Goal: Obtain resource: Obtain resource

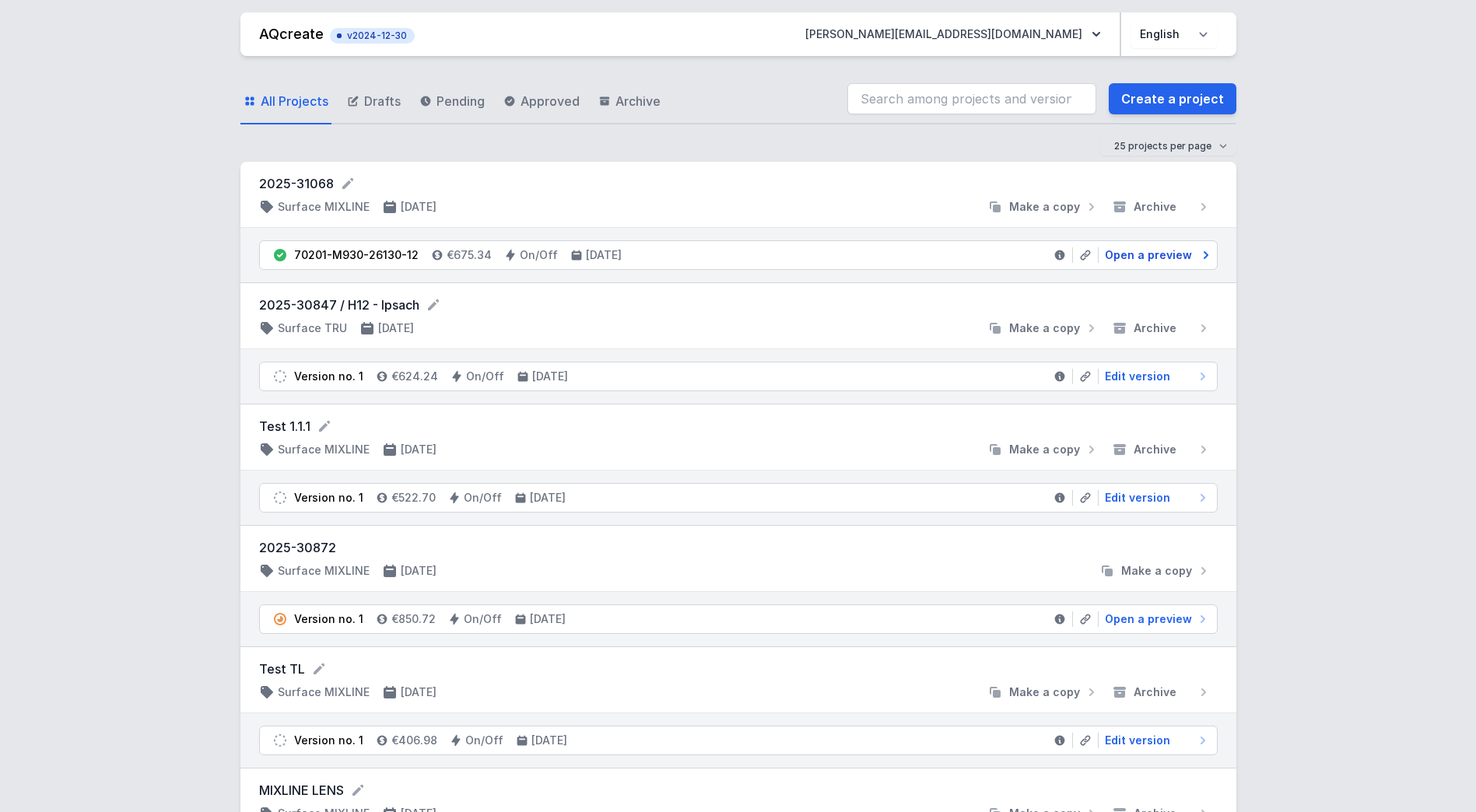
click at [1109, 248] on span "Open a preview" at bounding box center [1148, 255] width 87 height 16
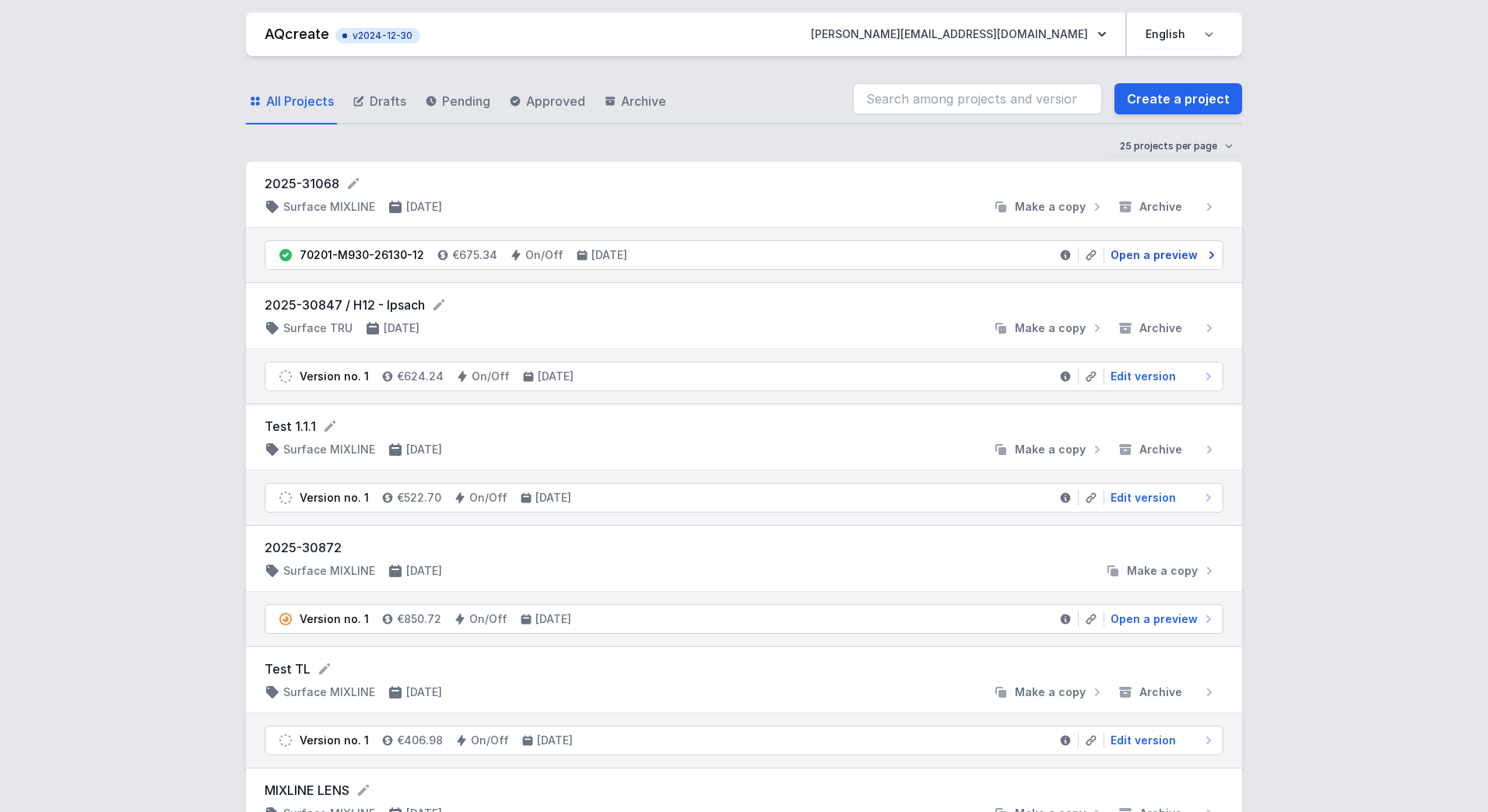
select select "2"
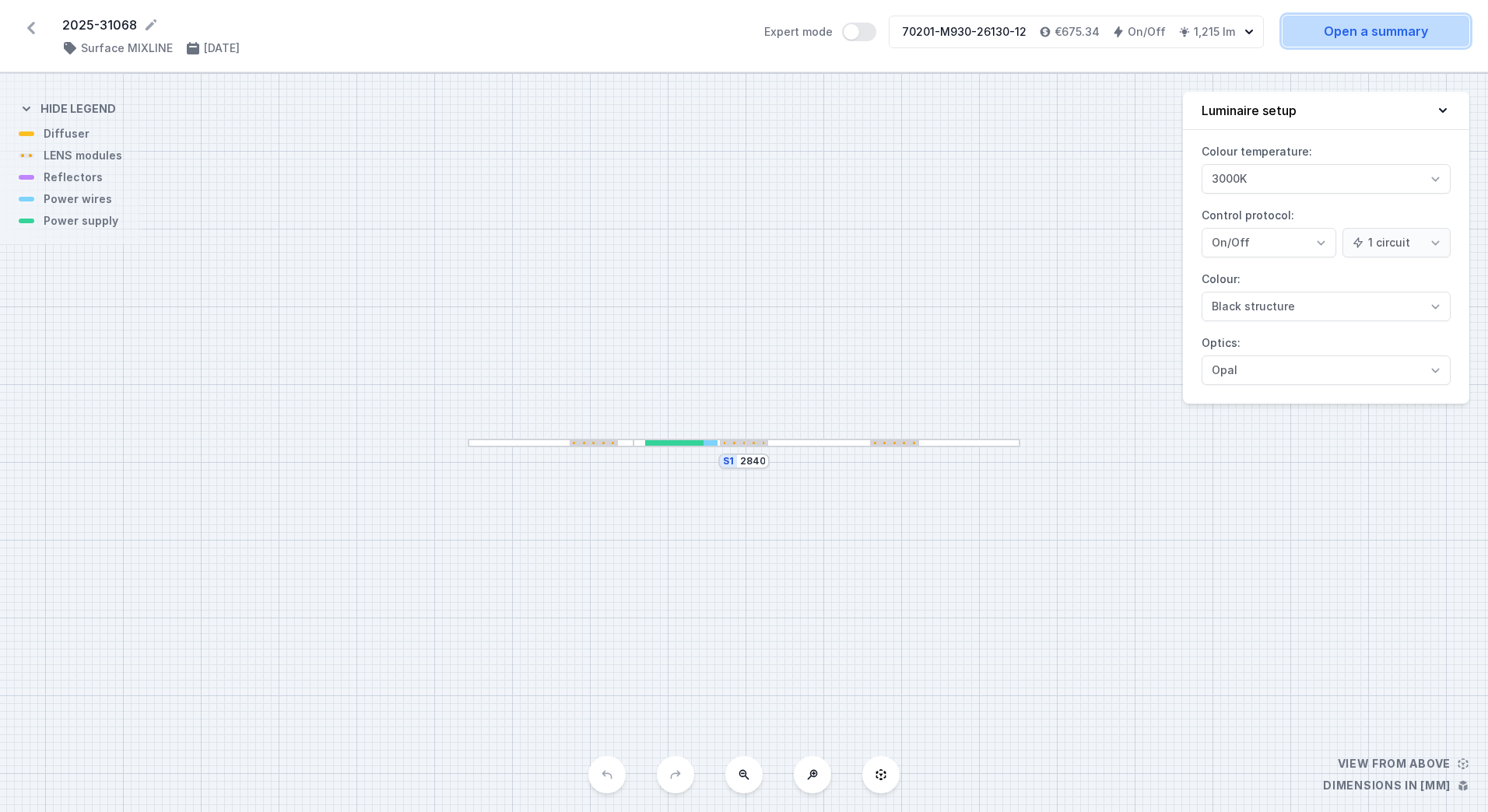
click at [1348, 33] on link "Open a summary" at bounding box center [1375, 31] width 187 height 31
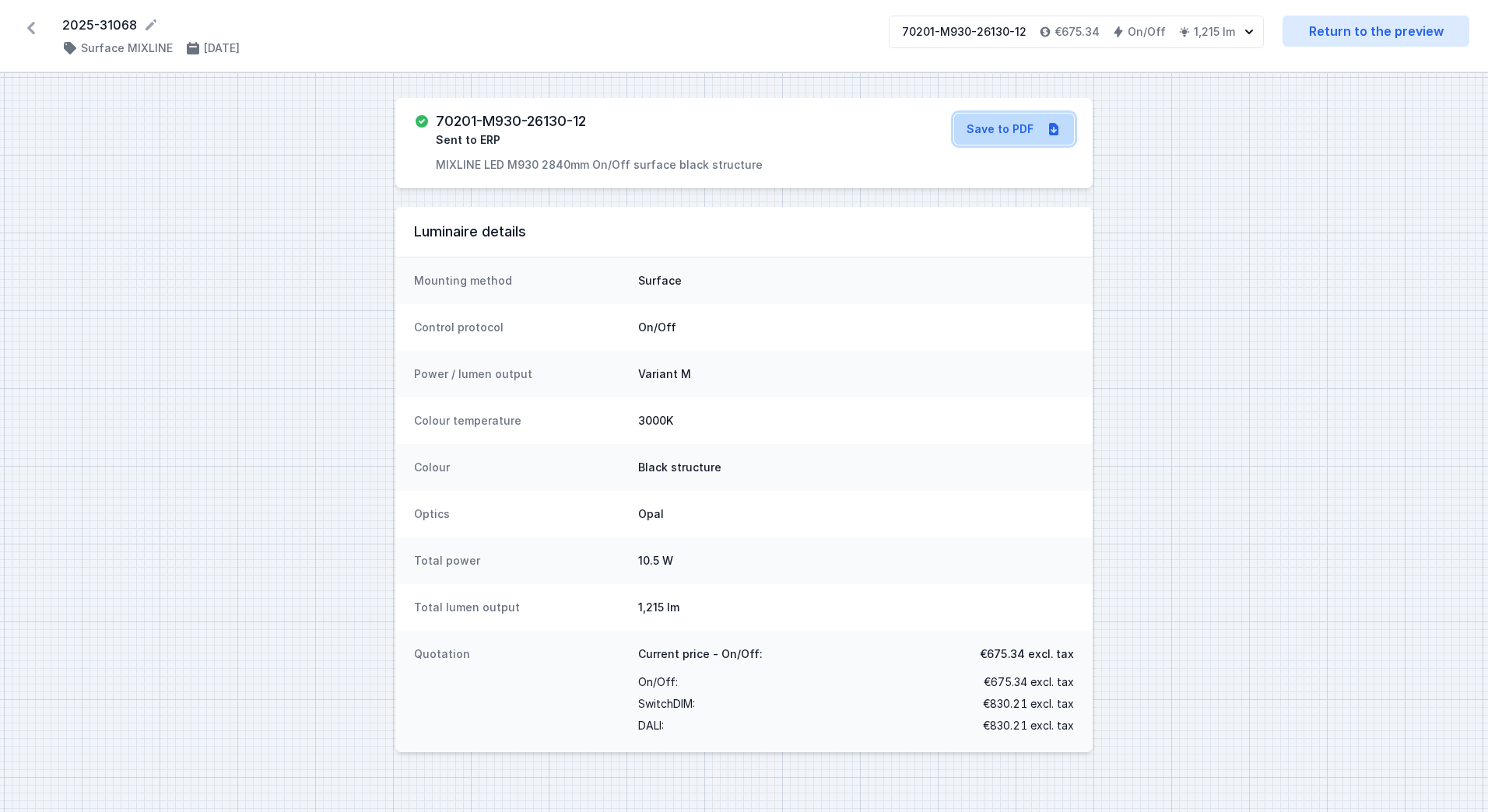
click at [1004, 119] on link "Save to PDF" at bounding box center [1014, 129] width 120 height 31
click at [24, 25] on icon at bounding box center [30, 28] width 25 height 25
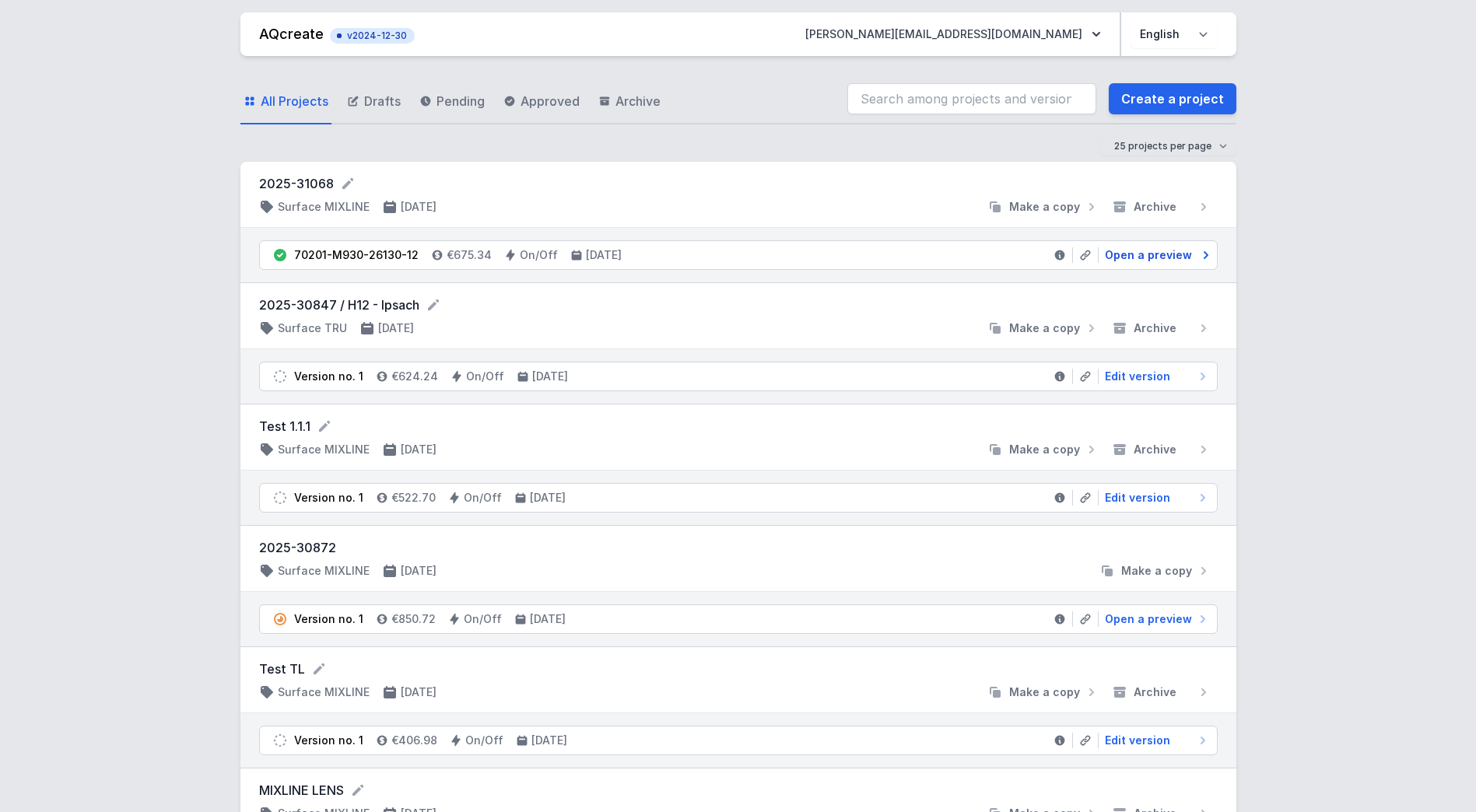
click at [1155, 253] on span "Open a preview" at bounding box center [1148, 255] width 87 height 16
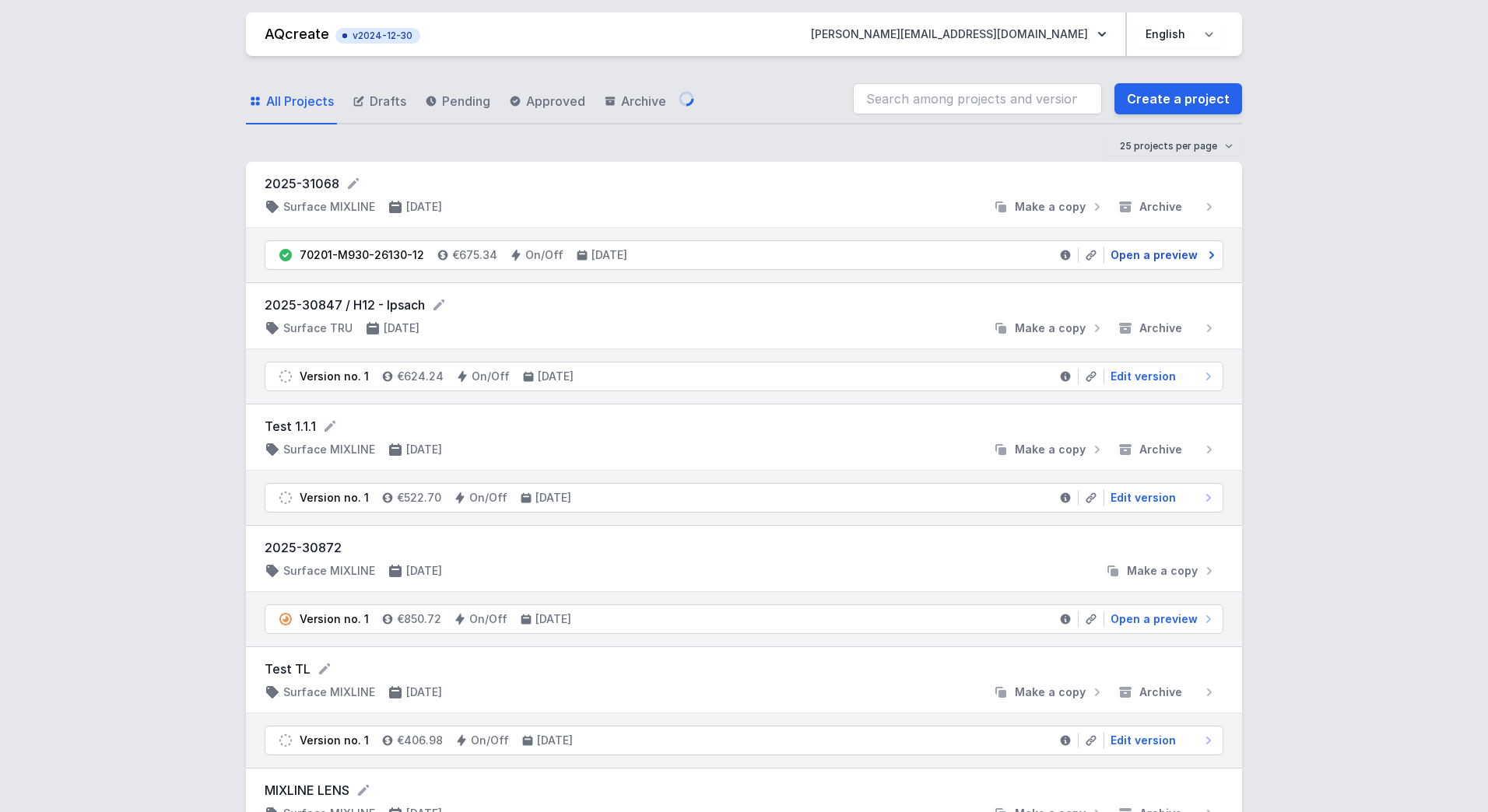
select select "2"
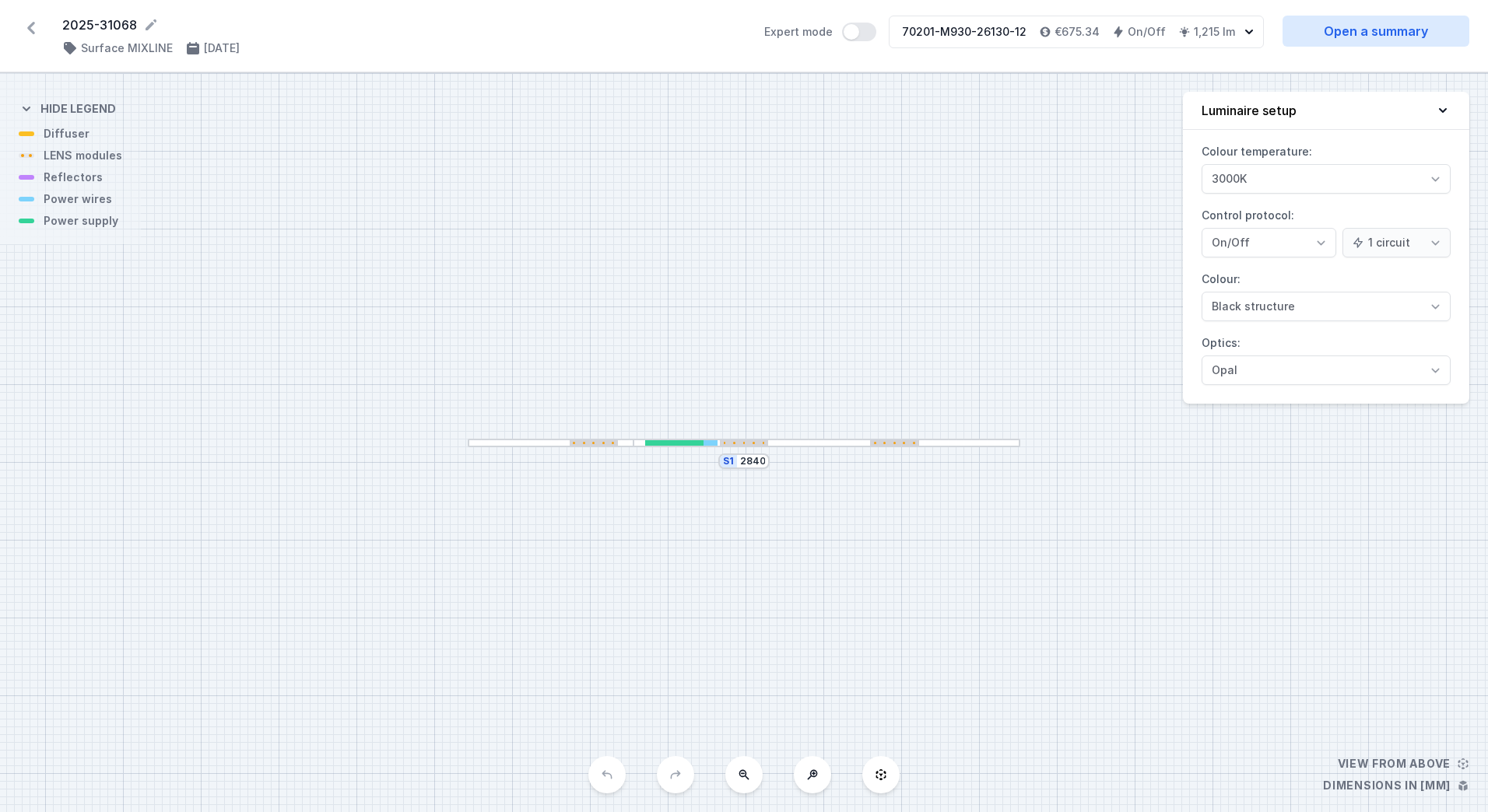
click at [860, 254] on div "S1 2840" at bounding box center [744, 442] width 1488 height 739
click at [944, 32] on div "70201-M930-26130-12" at bounding box center [963, 32] width 124 height 16
click at [994, 31] on div "70201-M930-26130-12" at bounding box center [963, 32] width 124 height 16
click at [1417, 36] on link "Open a summary" at bounding box center [1375, 31] width 187 height 31
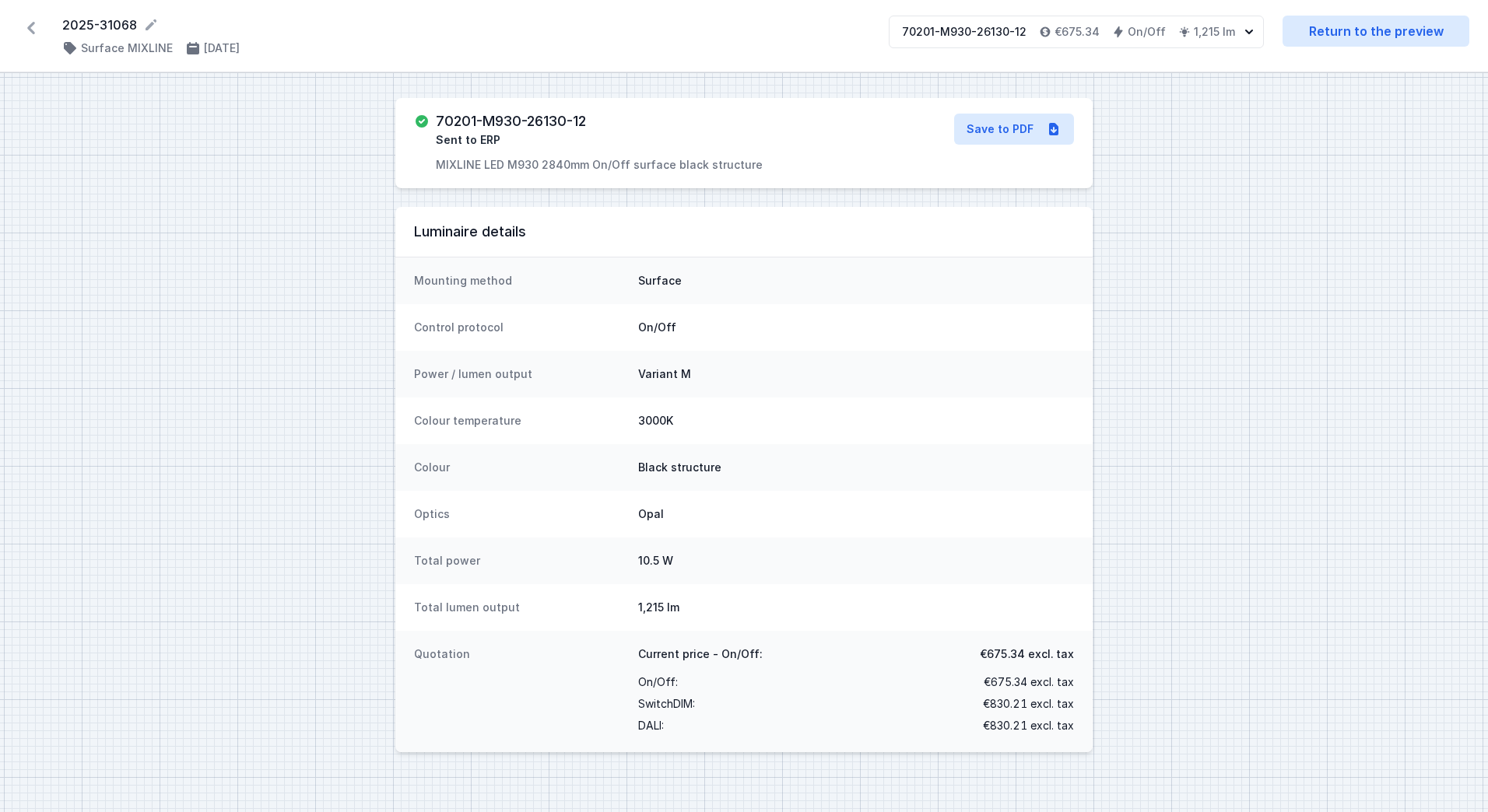
click at [788, 258] on div "Mounting method Surface" at bounding box center [744, 281] width 698 height 47
click at [1147, 510] on div "70201-M930-26130-12 Sent to ERP MIXLINE LED M930 2840mm On/Off surface black st…" at bounding box center [744, 442] width 1488 height 739
click at [764, 411] on div "Colour temperature 3000K" at bounding box center [744, 421] width 698 height 47
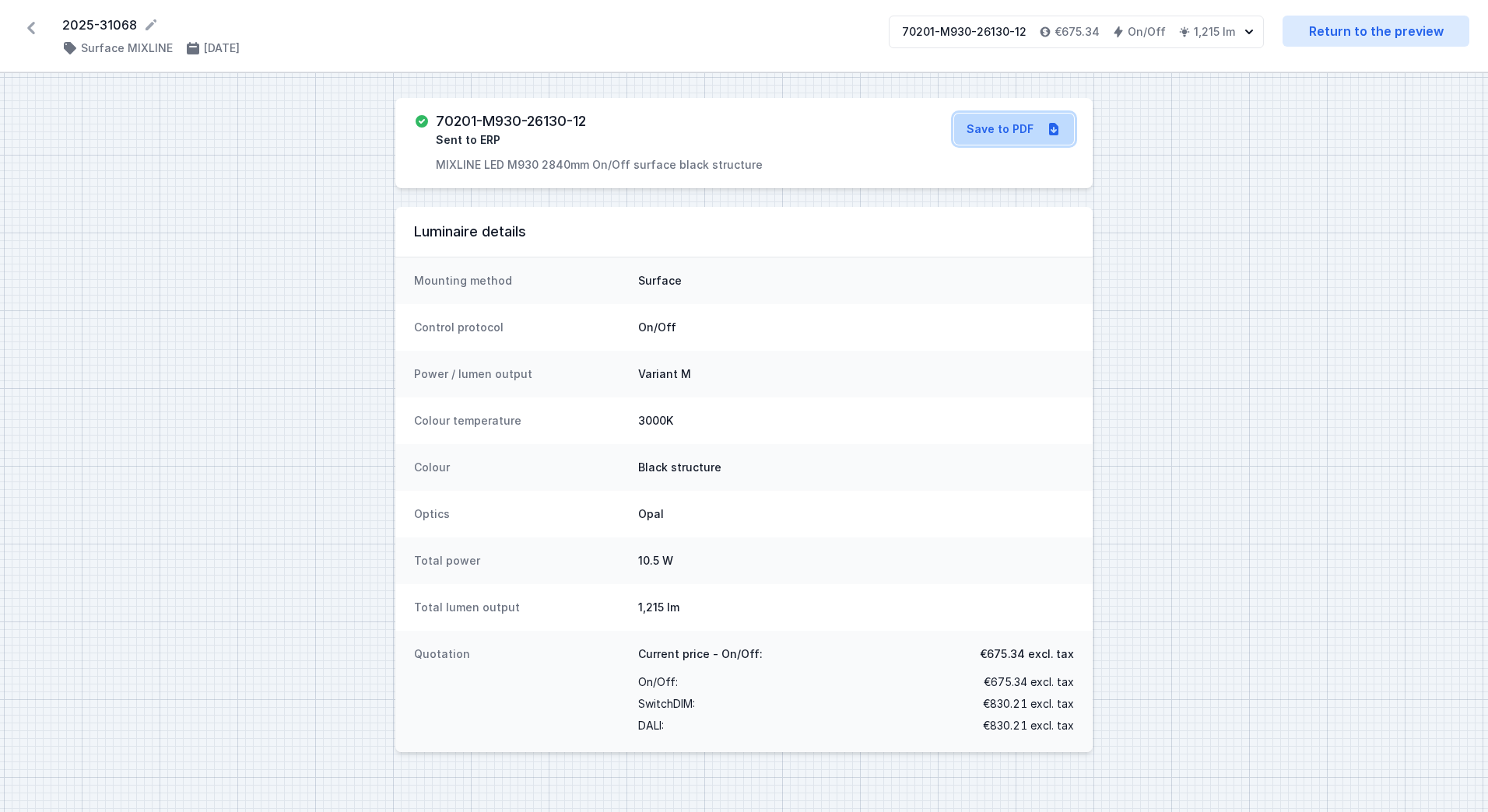
click at [1005, 129] on link "Save to PDF" at bounding box center [1014, 129] width 120 height 31
click at [1084, 267] on div "Mounting method Surface" at bounding box center [744, 281] width 698 height 47
click at [1342, 372] on div "70201-M930-26130-12 Sent to ERP MIXLINE LED M930 2840mm On/Off surface black st…" at bounding box center [744, 442] width 1488 height 739
click at [341, 473] on div "70201-M930-26130-12 Sent to ERP MIXLINE LED M930 2840mm On/Off surface black st…" at bounding box center [744, 442] width 1488 height 739
click at [1381, 373] on div "70201-M930-26130-12 Sent to ERP MIXLINE LED M930 2840mm On/Off surface black st…" at bounding box center [744, 442] width 1488 height 739
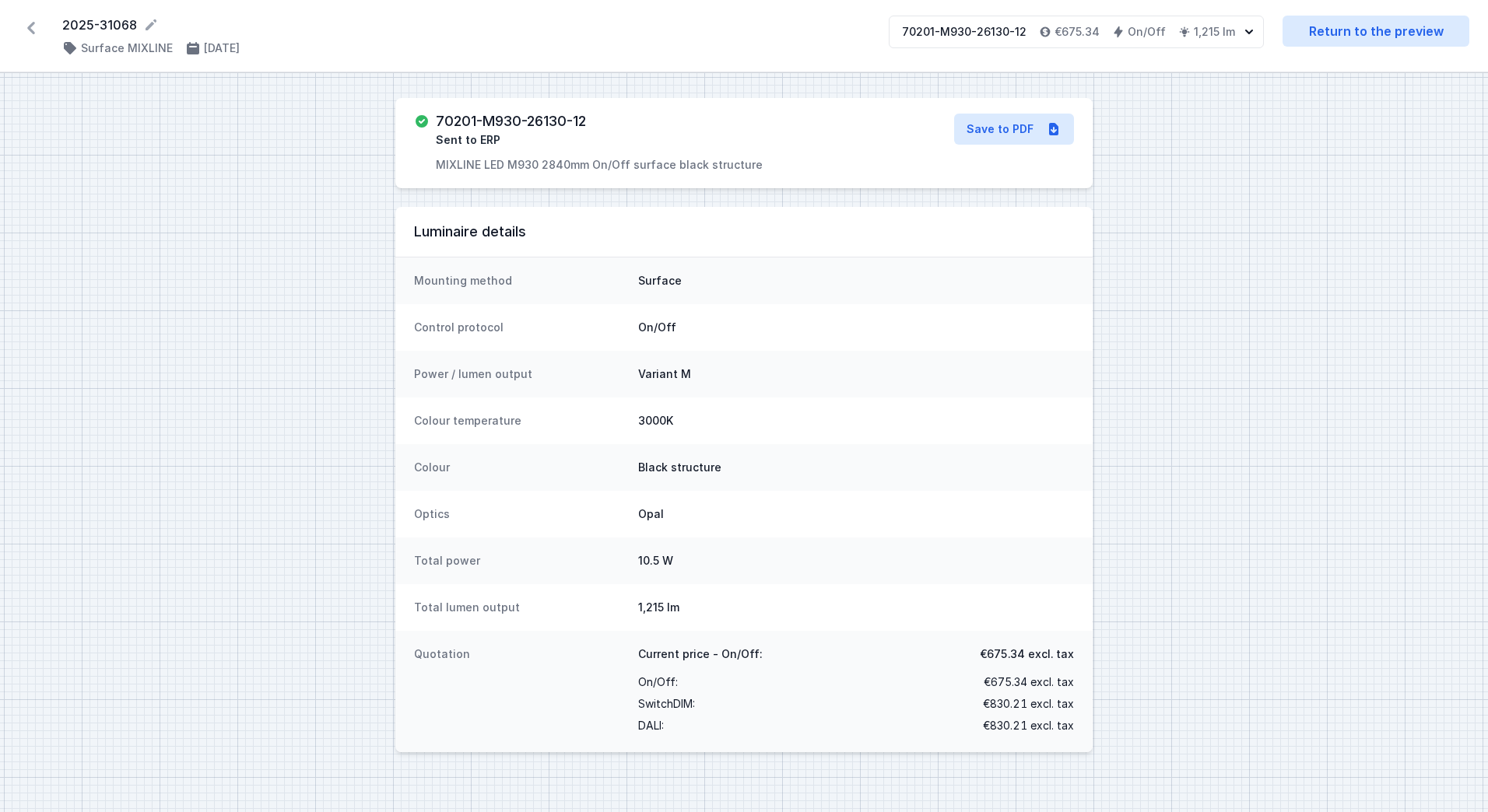
click at [1134, 578] on div "70201-M930-26130-12 Sent to ERP MIXLINE LED M930 2840mm On/Off surface black st…" at bounding box center [744, 442] width 1488 height 739
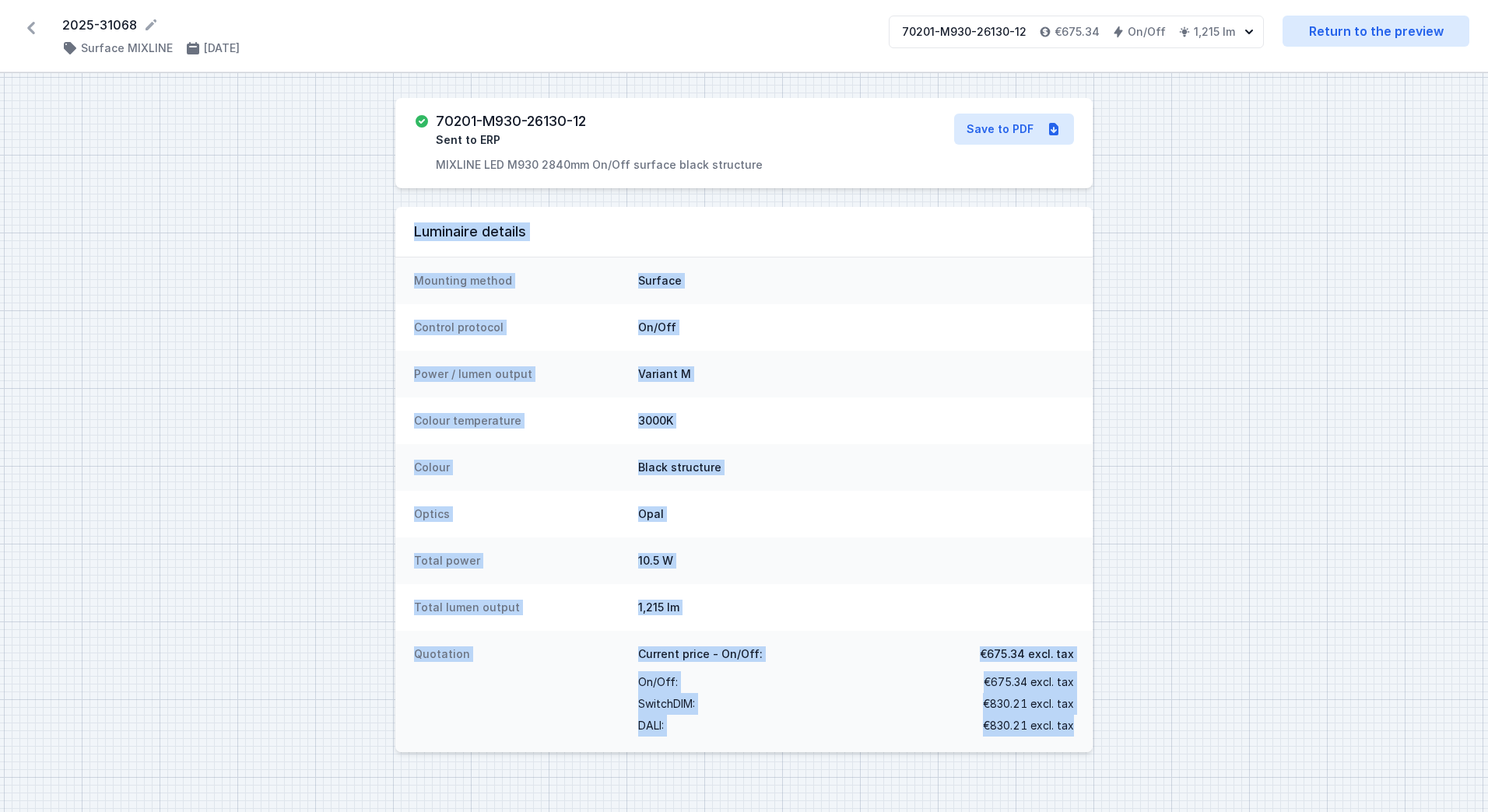
drag, startPoint x: 1078, startPoint y: 728, endPoint x: 360, endPoint y: 232, distance: 872.7
click at [360, 232] on div "70201-M930-26130-12 Sent to ERP MIXLINE LED M930 2840mm On/Off surface black st…" at bounding box center [744, 442] width 1488 height 739
drag, startPoint x: 360, startPoint y: 232, endPoint x: 377, endPoint y: 255, distance: 28.6
click at [375, 283] on div "70201-M930-26130-12 Sent to ERP MIXLINE LED M930 2840mm On/Off surface black st…" at bounding box center [744, 442] width 1488 height 739
drag, startPoint x: 407, startPoint y: 228, endPoint x: 1083, endPoint y: 729, distance: 841.4
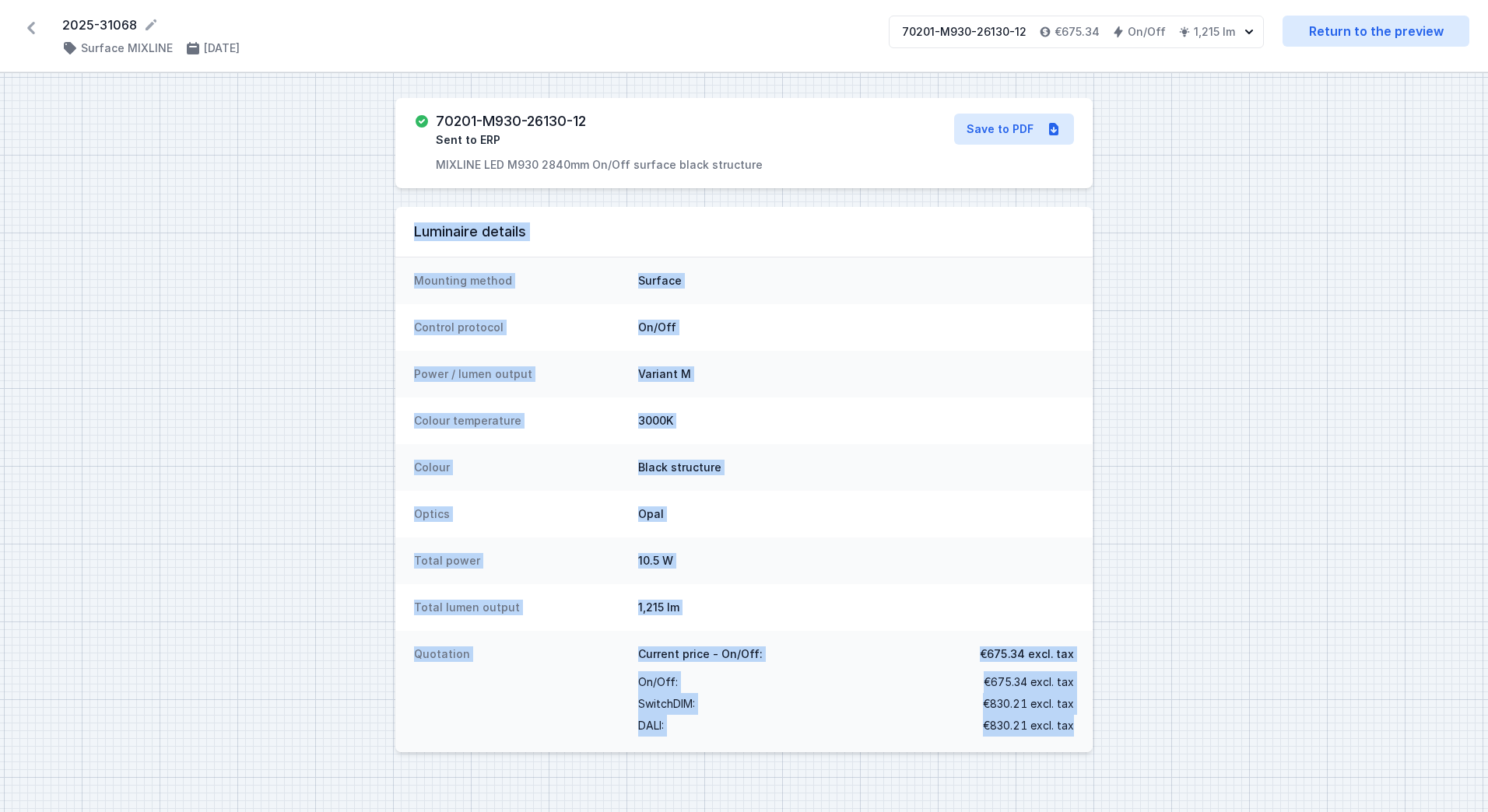
click at [1083, 729] on main "Luminaire details Mounting method Surface Control protocol On/Off Power / lumen…" at bounding box center [744, 479] width 698 height 545
click at [1083, 728] on div "Quotation Current price - On/Off: €675.34 excl. tax On/Off : €675.34 excl. tax …" at bounding box center [744, 692] width 698 height 122
click at [1103, 721] on div "70201-M930-26130-12 Sent to ERP MIXLINE LED M930 2840mm On/Off surface black st…" at bounding box center [744, 442] width 1488 height 739
drag, startPoint x: 1087, startPoint y: 730, endPoint x: 397, endPoint y: 205, distance: 867.0
click at [397, 205] on div "70201-M930-26130-12 Sent to ERP MIXLINE LED M930 2840mm On/Off surface black st…" at bounding box center [744, 442] width 1488 height 739
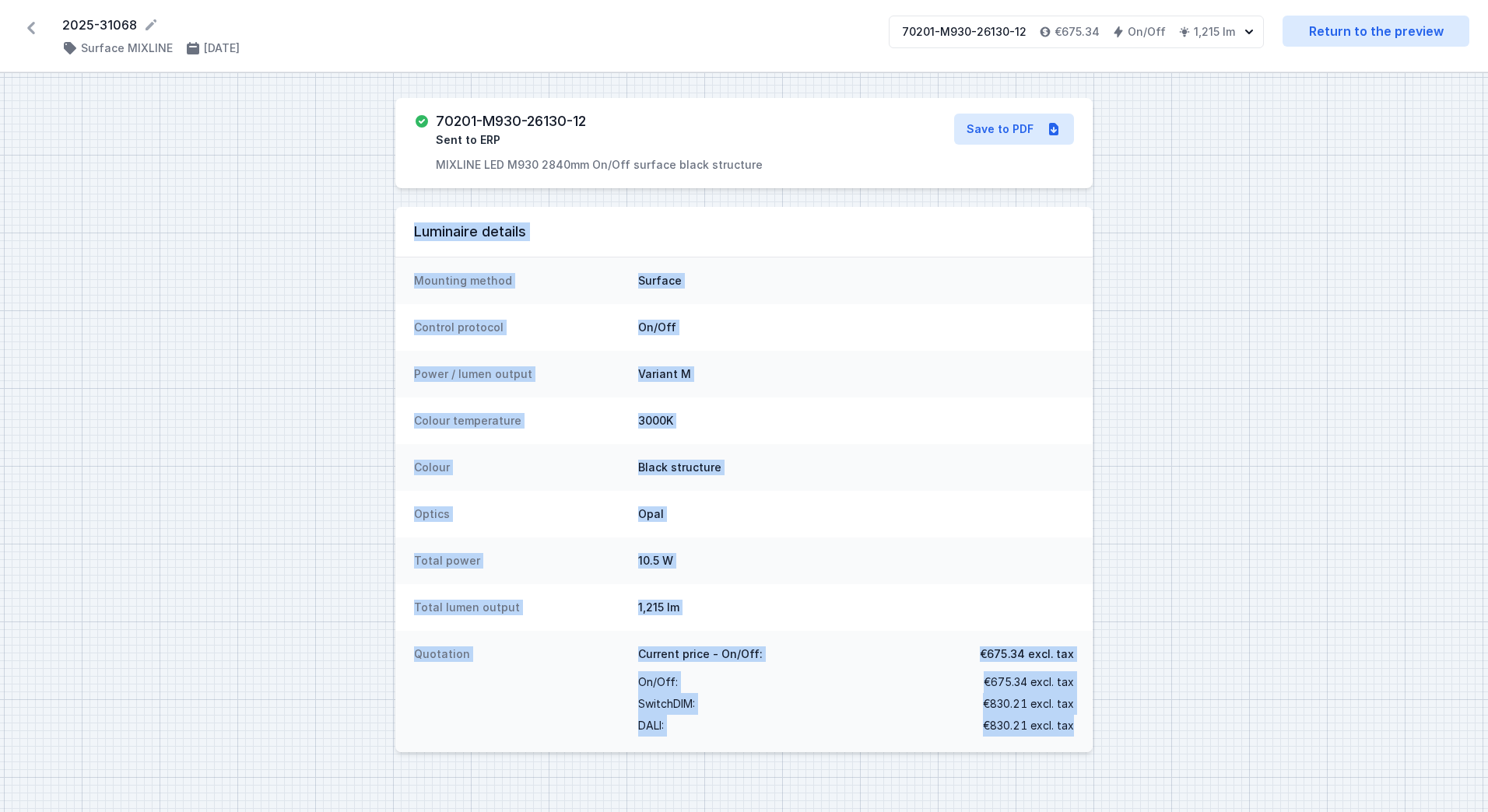
drag, startPoint x: 397, startPoint y: 205, endPoint x: 340, endPoint y: 338, distance: 144.7
click at [340, 338] on div "70201-M930-26130-12 Sent to ERP MIXLINE LED M930 2840mm On/Off surface black st…" at bounding box center [744, 442] width 1488 height 739
drag, startPoint x: 413, startPoint y: 231, endPoint x: 1095, endPoint y: 742, distance: 852.2
click at [1095, 742] on div "70201-M930-26130-12 Sent to ERP MIXLINE LED M930 2840mm On/Off surface black st…" at bounding box center [744, 442] width 1488 height 739
drag, startPoint x: 1095, startPoint y: 742, endPoint x: 1136, endPoint y: 763, distance: 46.1
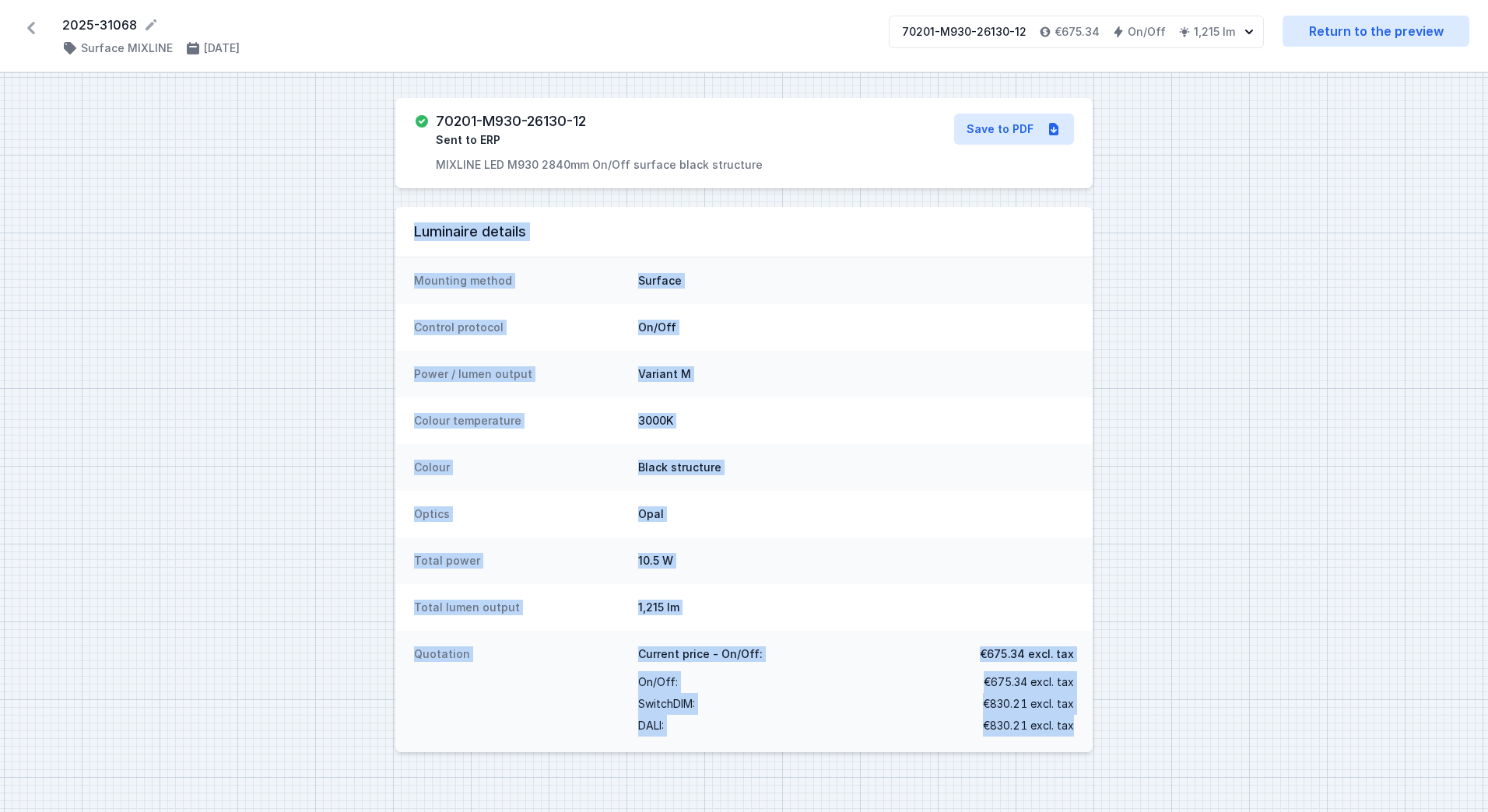
click at [1136, 763] on div "70201-M930-26130-12 Sent to ERP MIXLINE LED M930 2840mm On/Off surface black st…" at bounding box center [744, 442] width 1488 height 739
drag, startPoint x: 1080, startPoint y: 736, endPoint x: 323, endPoint y: 235, distance: 907.8
click at [323, 235] on div "70201-M930-26130-12 Sent to ERP MIXLINE LED M930 2840mm On/Off surface black st…" at bounding box center [744, 442] width 1488 height 739
drag, startPoint x: 323, startPoint y: 235, endPoint x: 347, endPoint y: 307, distance: 75.9
click at [347, 307] on div "70201-M930-26130-12 Sent to ERP MIXLINE LED M930 2840mm On/Off surface black st…" at bounding box center [744, 442] width 1488 height 739
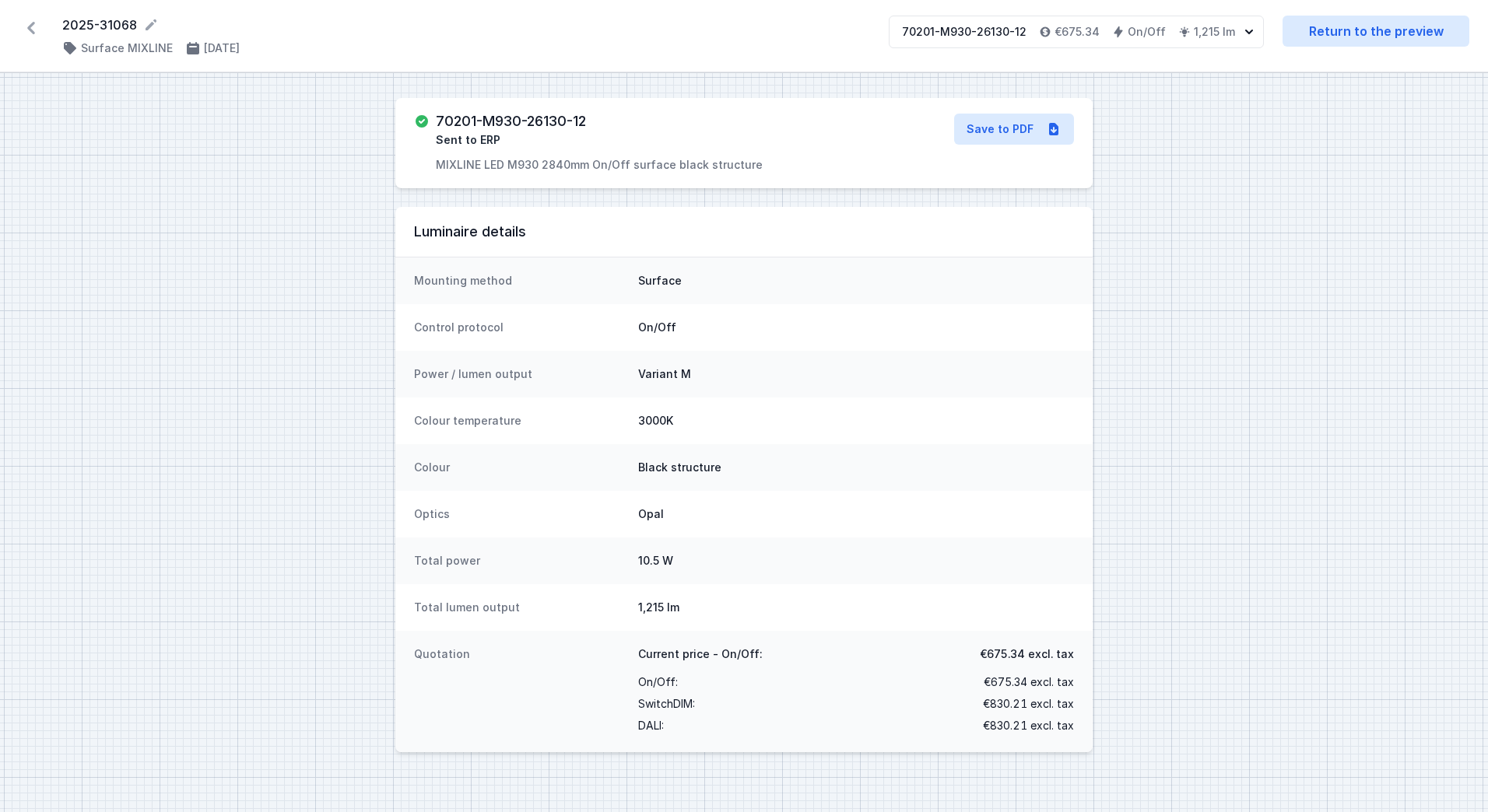
click at [283, 312] on div "70201-M930-26130-12 Sent to ERP MIXLINE LED M930 2840mm On/Off surface black st…" at bounding box center [744, 442] width 1488 height 739
click at [665, 472] on dd "Black structure" at bounding box center [856, 467] width 436 height 16
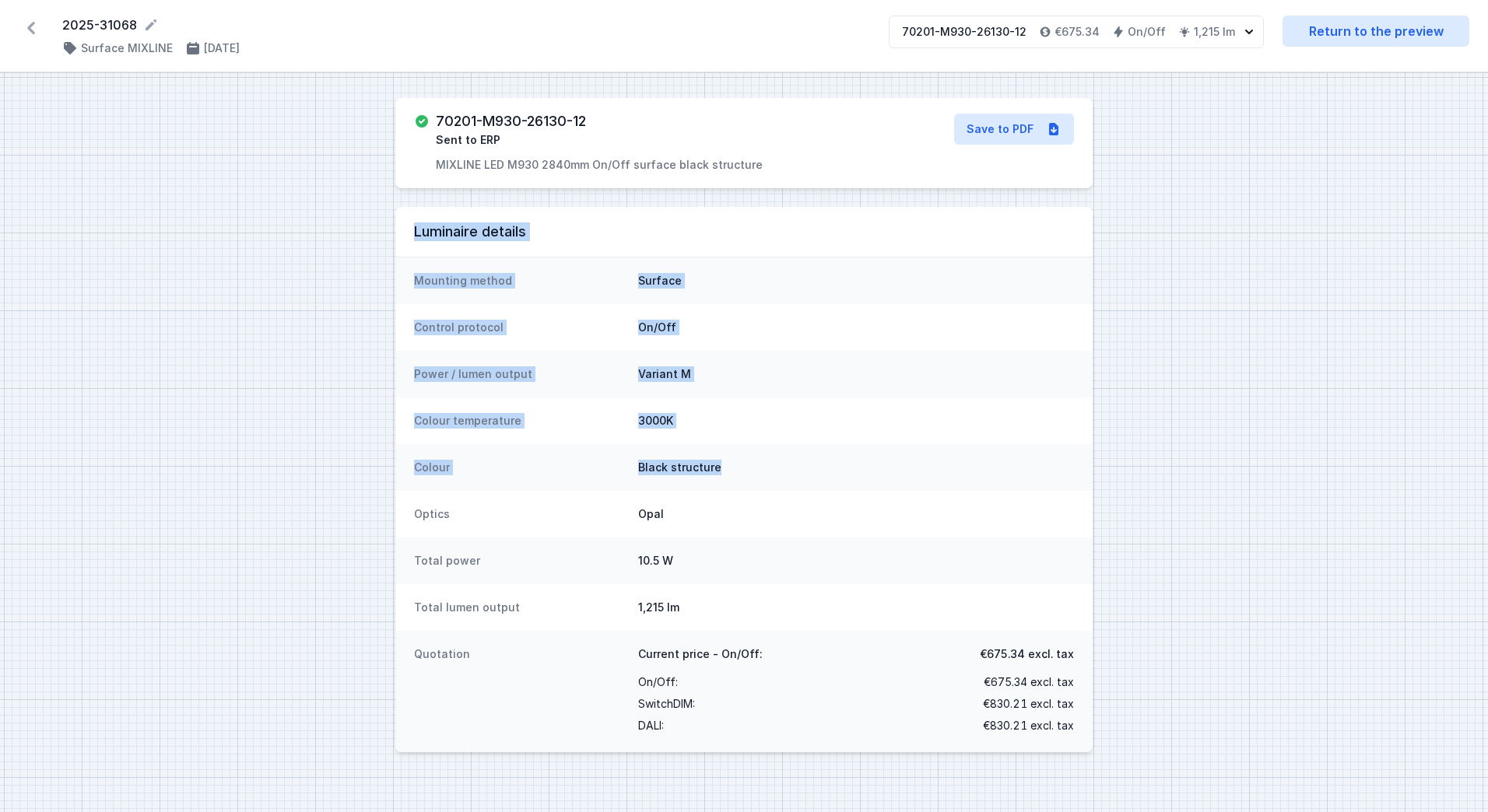
drag, startPoint x: 732, startPoint y: 465, endPoint x: 393, endPoint y: 226, distance: 414.8
click at [393, 226] on div "70201-M930-26130-12 Sent to ERP MIXLINE LED M930 2840mm On/Off surface black st…" at bounding box center [744, 442] width 1488 height 739
drag, startPoint x: 393, startPoint y: 226, endPoint x: 392, endPoint y: 236, distance: 10.0
click at [389, 237] on div "70201-M930-26130-12 Sent to ERP MIXLINE LED M930 2840mm On/Off surface black st…" at bounding box center [744, 442] width 1488 height 739
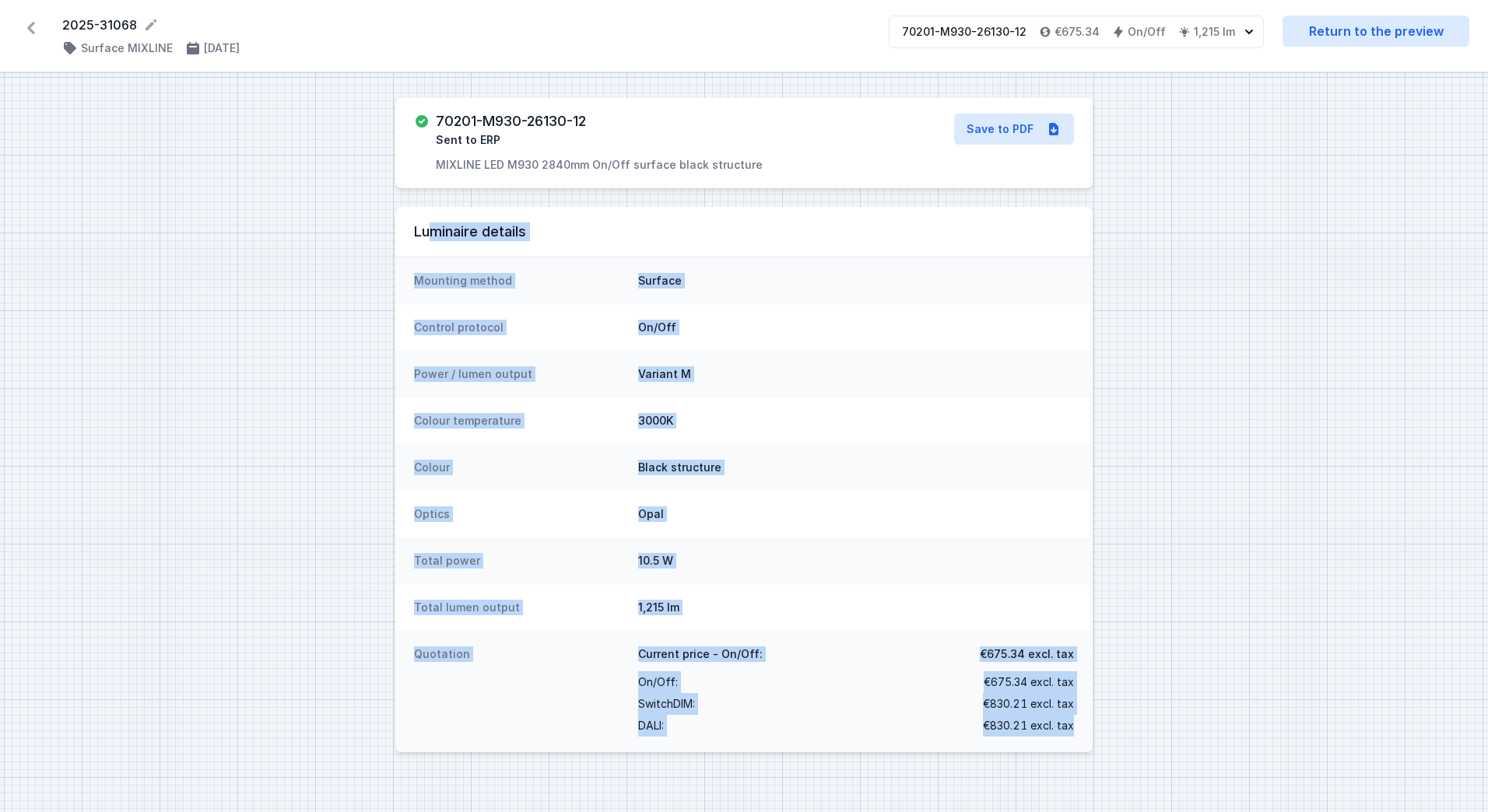
drag, startPoint x: 428, startPoint y: 224, endPoint x: 1099, endPoint y: 743, distance: 848.3
click at [1099, 743] on div "70201-M930-26130-12 Sent to ERP MIXLINE LED M930 2840mm On/Off surface black st…" at bounding box center [744, 442] width 1488 height 739
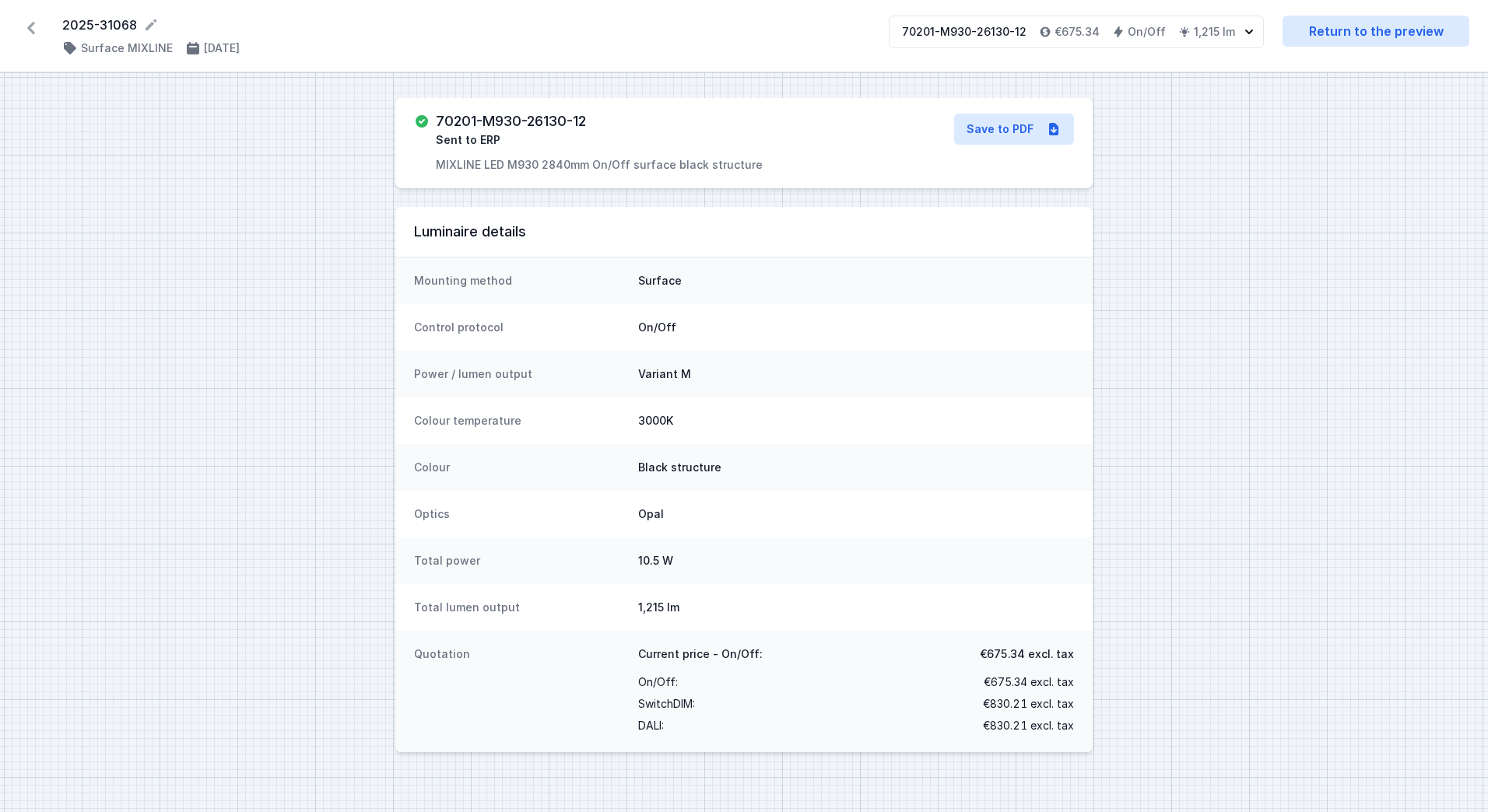
click at [1074, 726] on div "Quotation Current price - On/Off: €675.34 excl. tax On/Off : €675.34 excl. tax …" at bounding box center [744, 692] width 698 height 122
click at [767, 486] on div "Colour Black structure" at bounding box center [744, 468] width 698 height 47
click at [1166, 457] on div "70201-M930-26130-12 Sent to ERP MIXLINE LED M930 2840mm On/Off surface black st…" at bounding box center [744, 442] width 1488 height 739
click at [1288, 263] on div "70201-M930-26130-12 Sent to ERP MIXLINE LED M930 2840mm On/Off surface black st…" at bounding box center [744, 442] width 1488 height 739
click at [1382, 47] on div "2025-31068 ( 11844 /v 1 ) Surface MIXLINE [DATE] 70201-M930-26130-12 €675.34 On…" at bounding box center [744, 36] width 1488 height 72
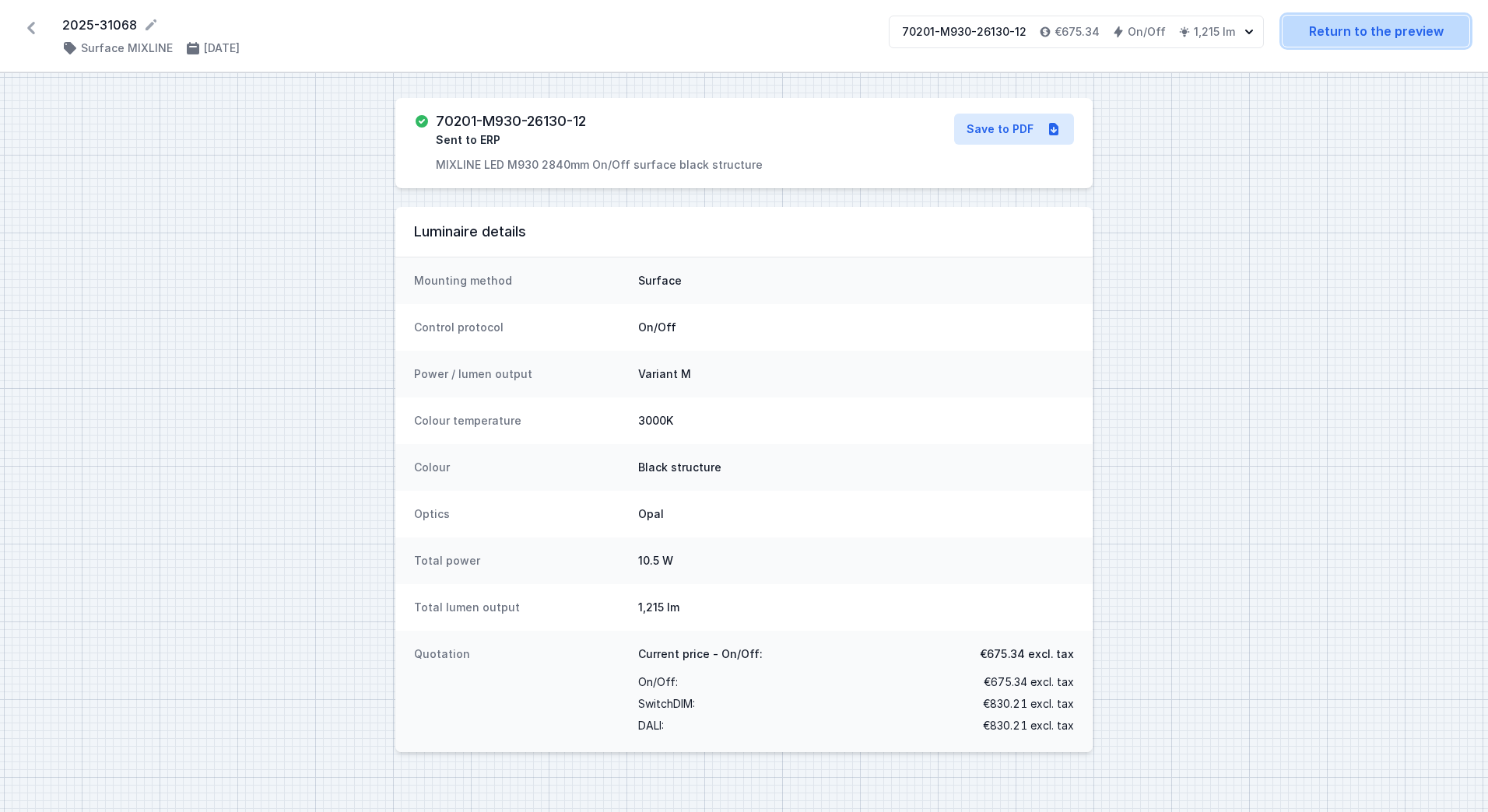
click at [1384, 35] on link "Return to the preview" at bounding box center [1375, 31] width 187 height 31
select select "2"
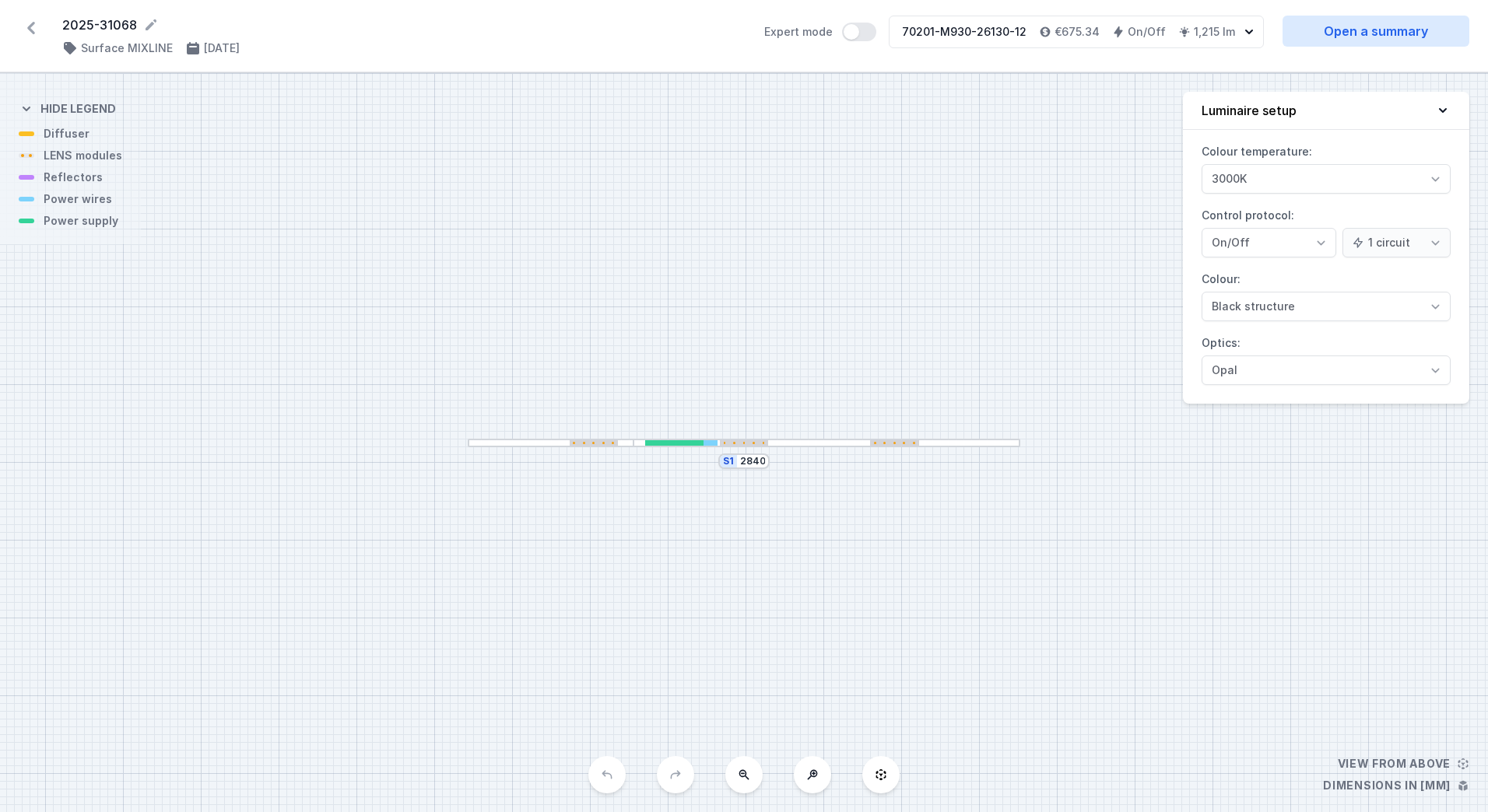
click at [1003, 551] on div "S1 2840" at bounding box center [744, 442] width 1488 height 739
drag, startPoint x: 1005, startPoint y: 230, endPoint x: 965, endPoint y: 206, distance: 46.6
click at [965, 206] on div "S1 2840" at bounding box center [744, 442] width 1488 height 739
click at [960, 206] on div "S1 2840" at bounding box center [744, 442] width 1488 height 739
